Goal: Navigation & Orientation: Find specific page/section

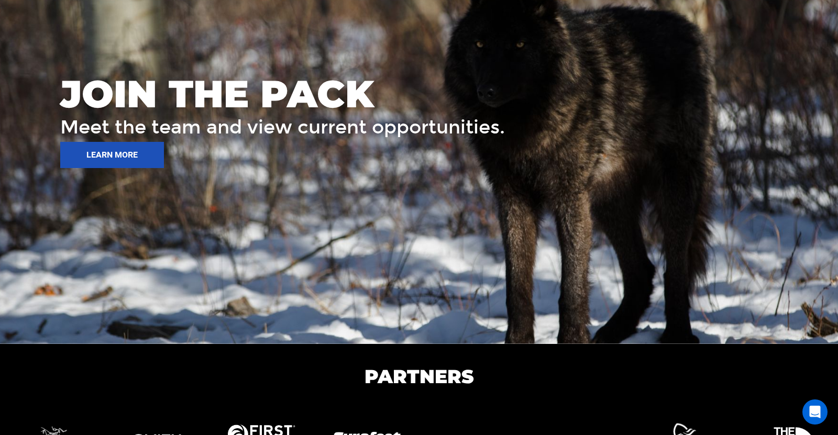
scroll to position [1719, 0]
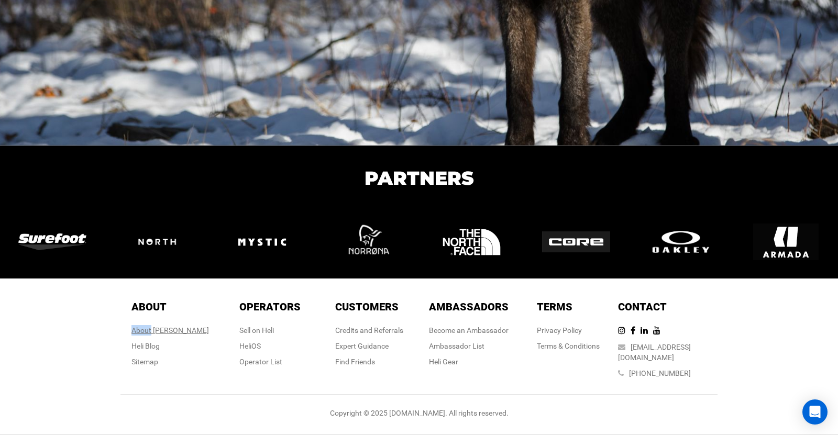
click at [197, 374] on div "About About About Heli Heli Blog Sitemap Operators Operators Sell on Heli HeliO…" at bounding box center [418, 342] width 597 height 106
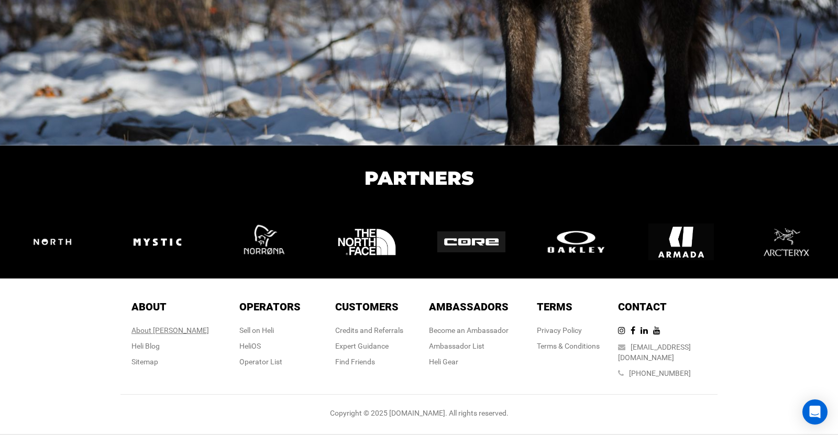
click at [180, 330] on div "About [PERSON_NAME]" at bounding box center [170, 330] width 78 height 10
click at [173, 331] on div "About [PERSON_NAME]" at bounding box center [170, 330] width 78 height 10
click at [163, 326] on div "About [PERSON_NAME]" at bounding box center [170, 330] width 78 height 10
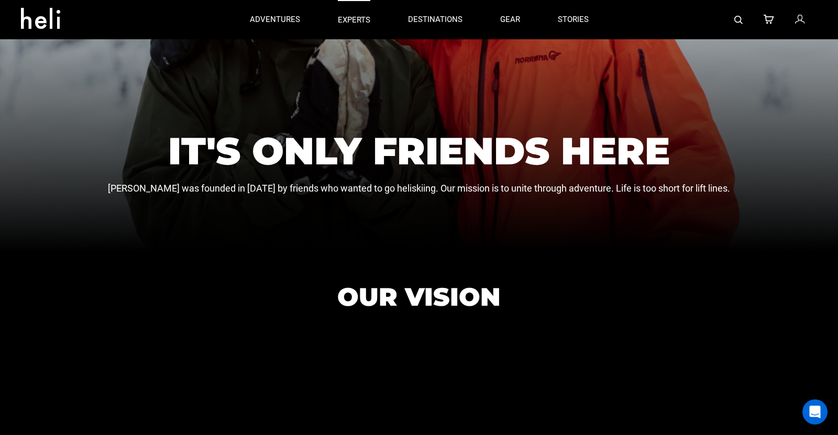
scroll to position [232, 0]
